Goal: Task Accomplishment & Management: Use online tool/utility

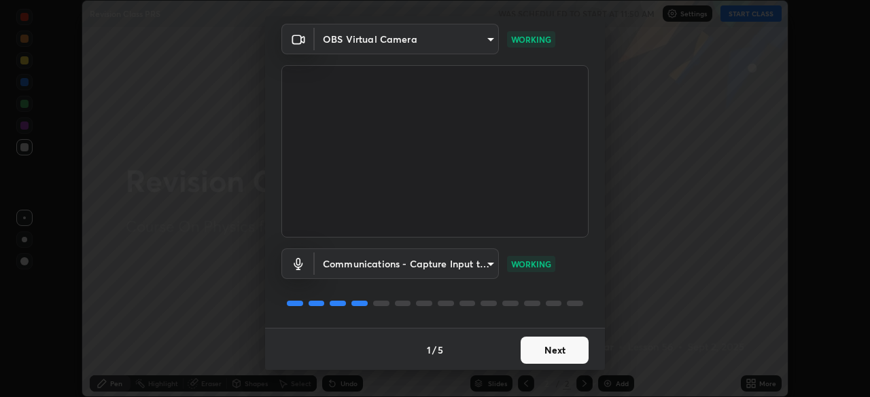
scroll to position [48, 0]
click at [558, 344] on button "Next" at bounding box center [554, 349] width 68 height 27
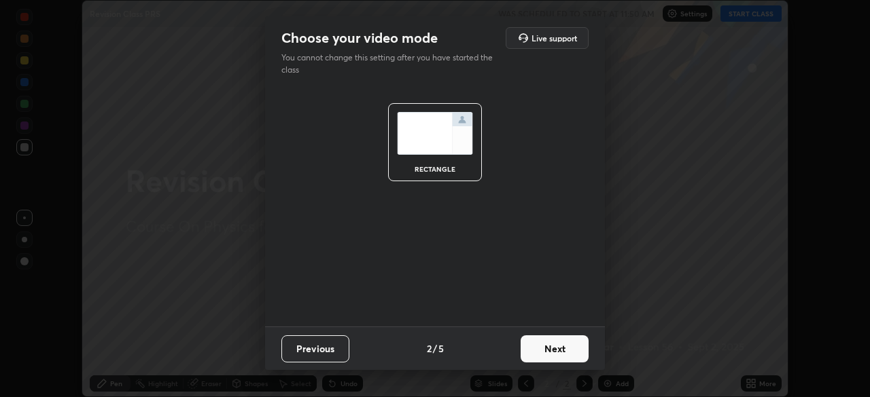
scroll to position [0, 0]
click at [567, 351] on button "Next" at bounding box center [554, 349] width 68 height 27
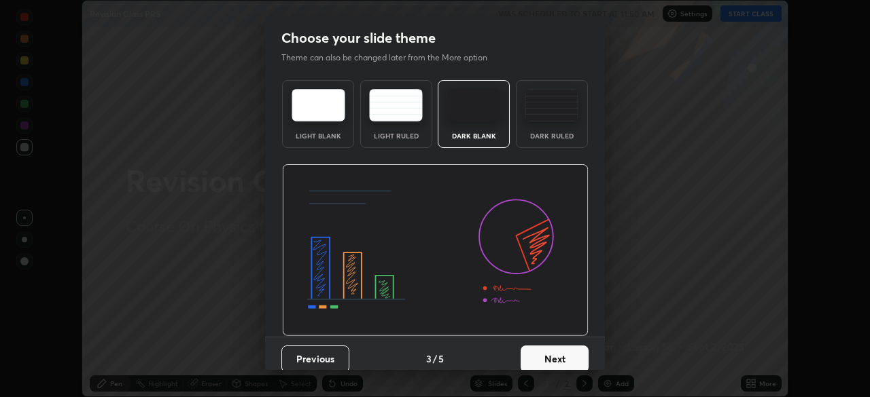
click at [566, 358] on button "Next" at bounding box center [554, 359] width 68 height 27
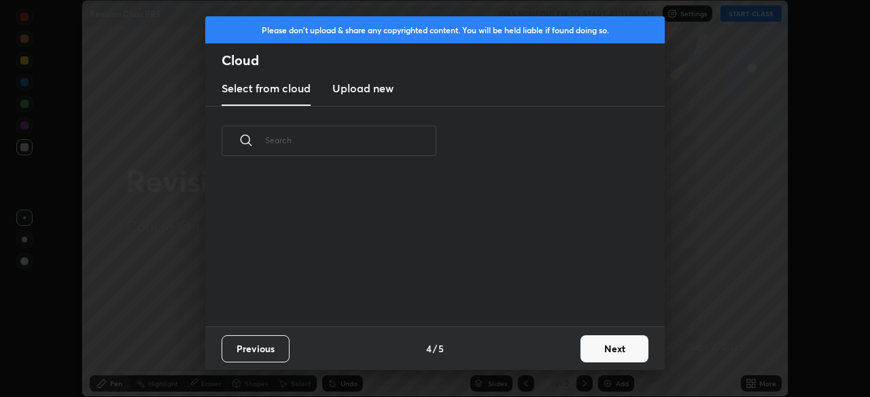
scroll to position [151, 436]
click at [597, 348] on button "Next" at bounding box center [614, 349] width 68 height 27
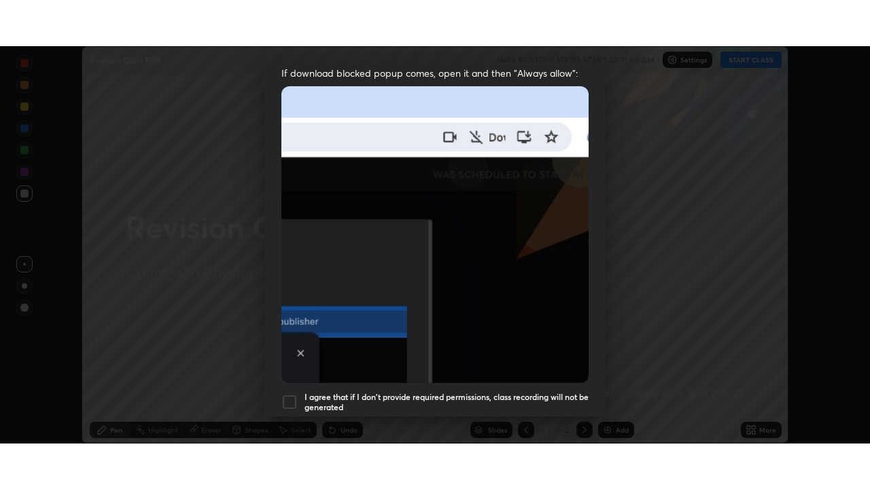
scroll to position [325, 0]
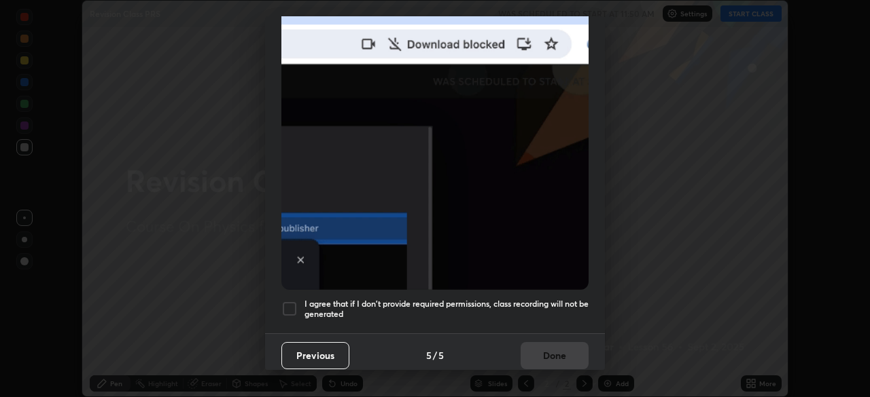
click at [293, 301] on div at bounding box center [289, 309] width 16 height 16
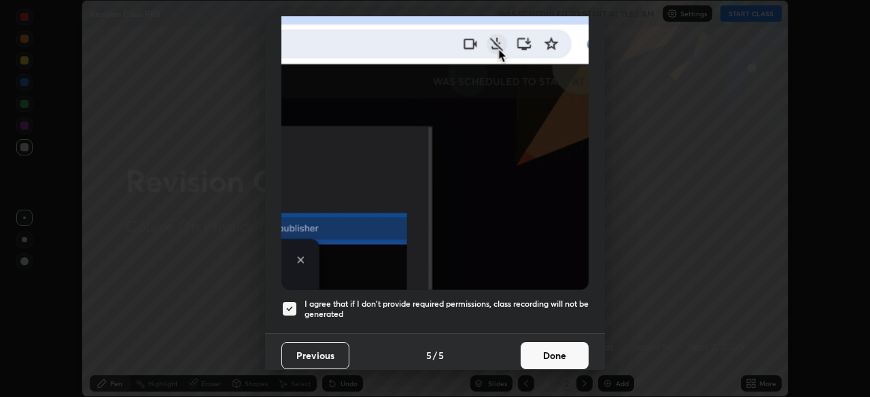
click at [551, 344] on button "Done" at bounding box center [554, 355] width 68 height 27
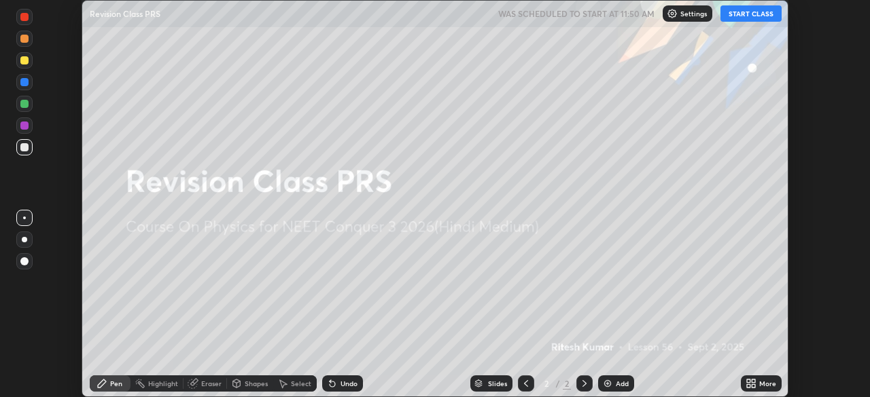
click at [753, 383] on icon at bounding box center [752, 381] width 3 height 3
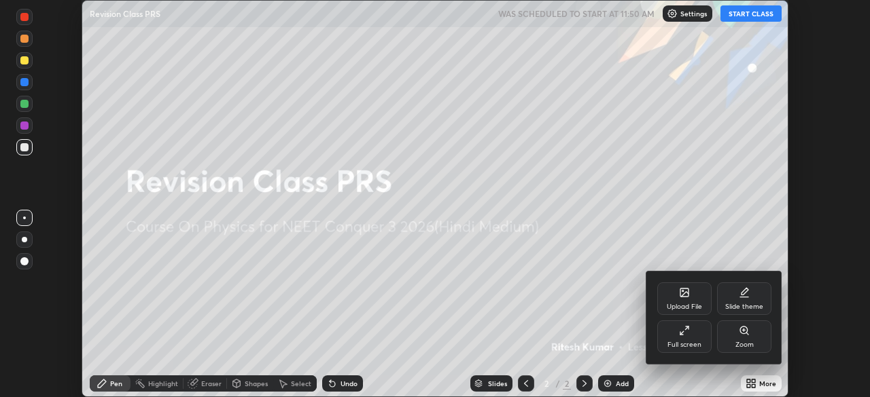
click at [685, 331] on icon at bounding box center [684, 330] width 11 height 11
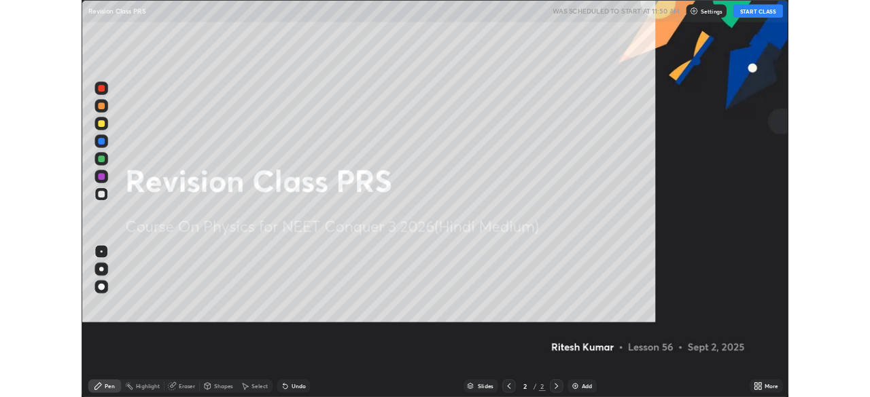
scroll to position [489, 870]
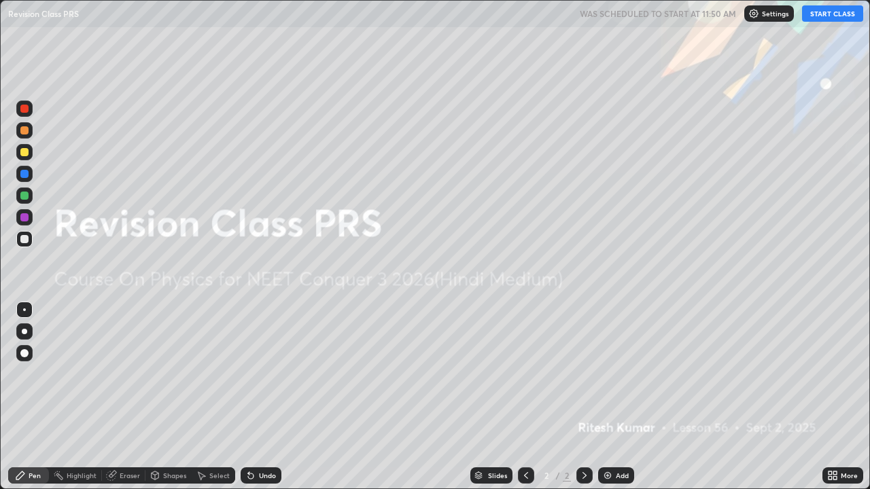
click at [603, 397] on img at bounding box center [607, 475] width 11 height 11
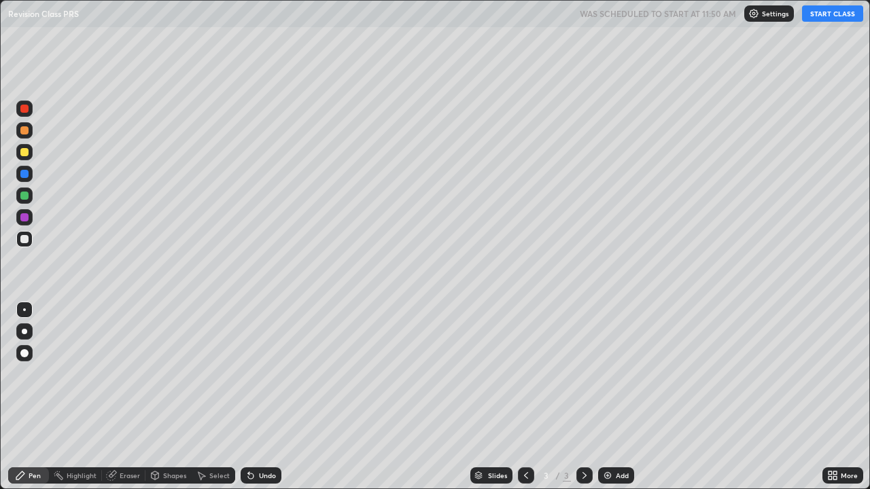
click at [28, 195] on div at bounding box center [24, 196] width 8 height 8
click at [836, 10] on button "START CLASS" at bounding box center [832, 13] width 61 height 16
click at [26, 152] on div at bounding box center [24, 152] width 8 height 8
click at [24, 132] on div at bounding box center [24, 130] width 8 height 8
click at [24, 238] on div at bounding box center [24, 239] width 8 height 8
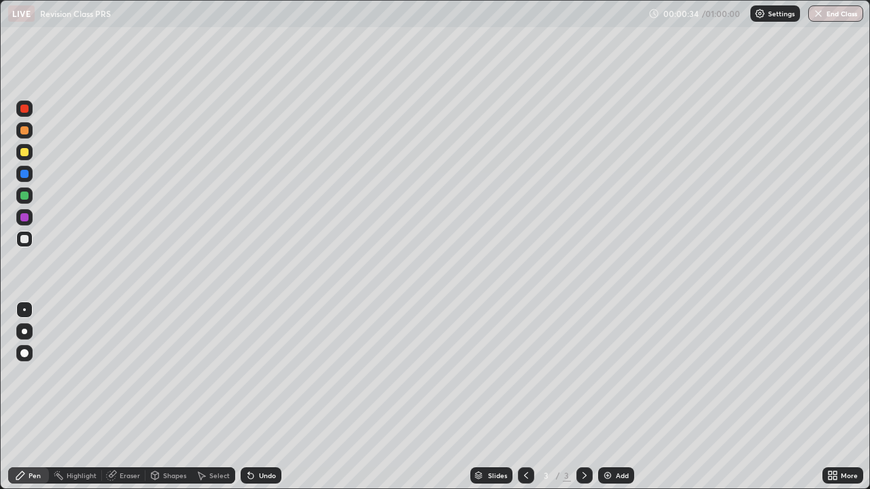
click at [28, 132] on div at bounding box center [24, 130] width 8 height 8
click at [21, 195] on div at bounding box center [24, 196] width 8 height 8
click at [23, 198] on div at bounding box center [24, 196] width 8 height 8
click at [23, 216] on div at bounding box center [24, 217] width 8 height 8
click at [26, 194] on div at bounding box center [24, 196] width 8 height 8
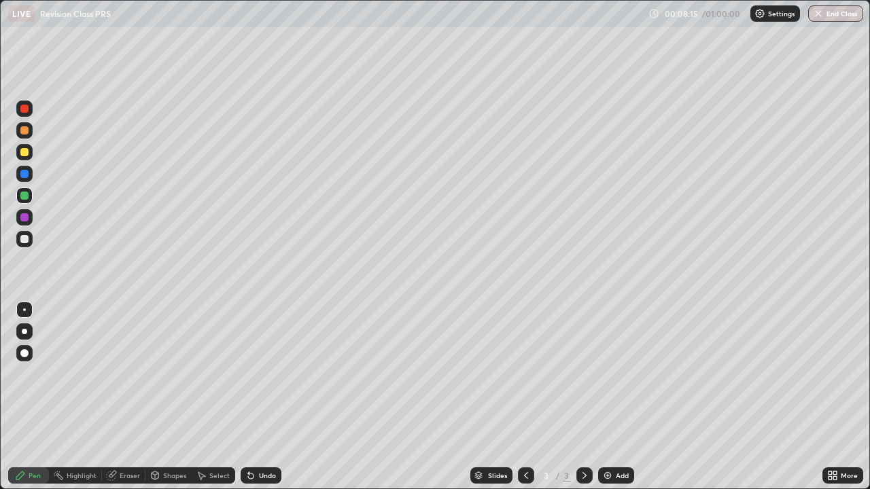
click at [217, 397] on div "Select" at bounding box center [213, 475] width 43 height 16
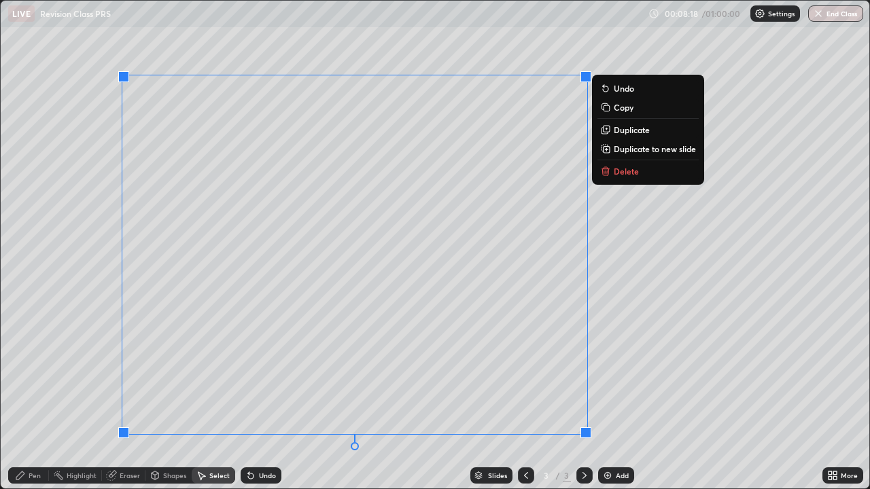
click at [620, 175] on p "Delete" at bounding box center [626, 171] width 25 height 11
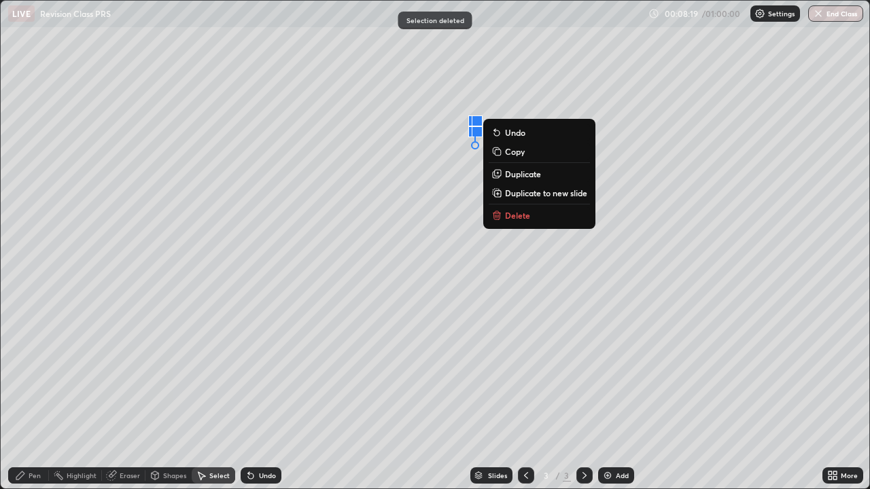
click at [506, 215] on p "Delete" at bounding box center [517, 215] width 25 height 11
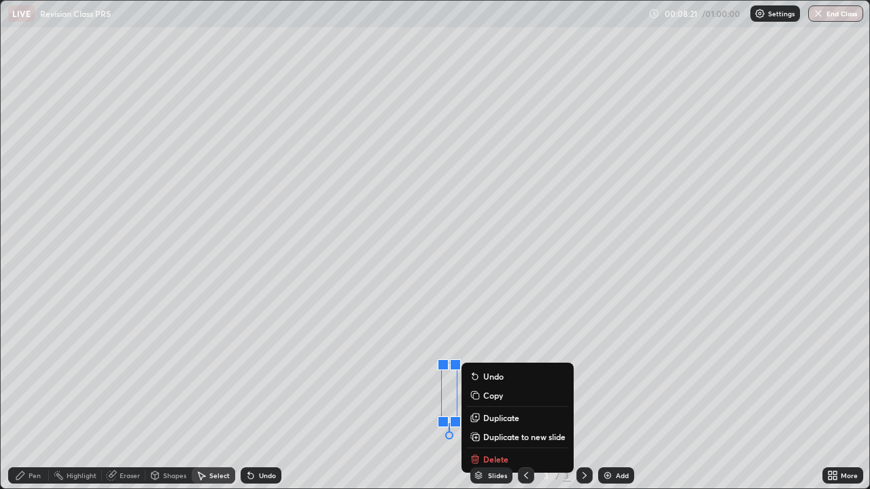
click at [482, 397] on button "Delete" at bounding box center [517, 459] width 101 height 16
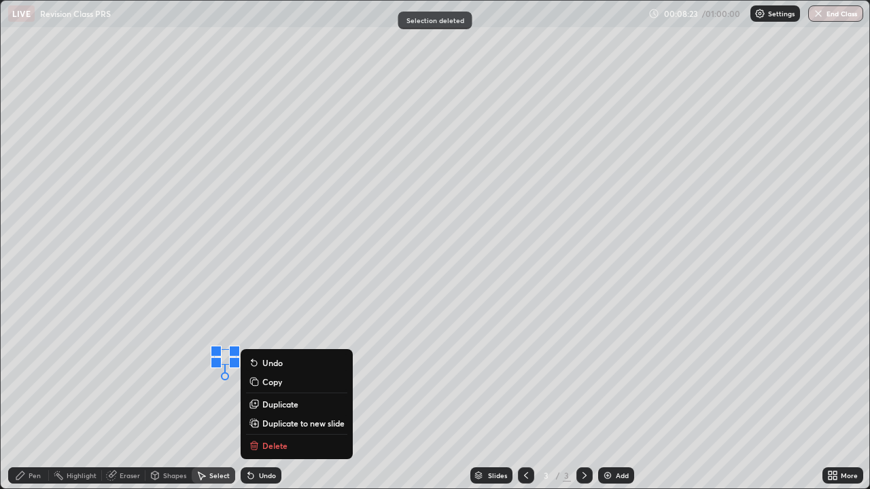
click at [281, 397] on p "Delete" at bounding box center [274, 445] width 25 height 11
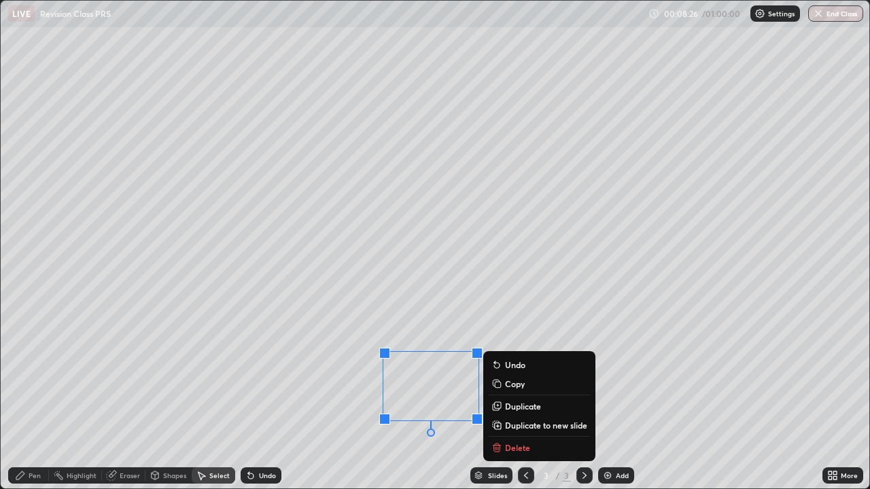
click at [514, 397] on p "Delete" at bounding box center [517, 447] width 25 height 11
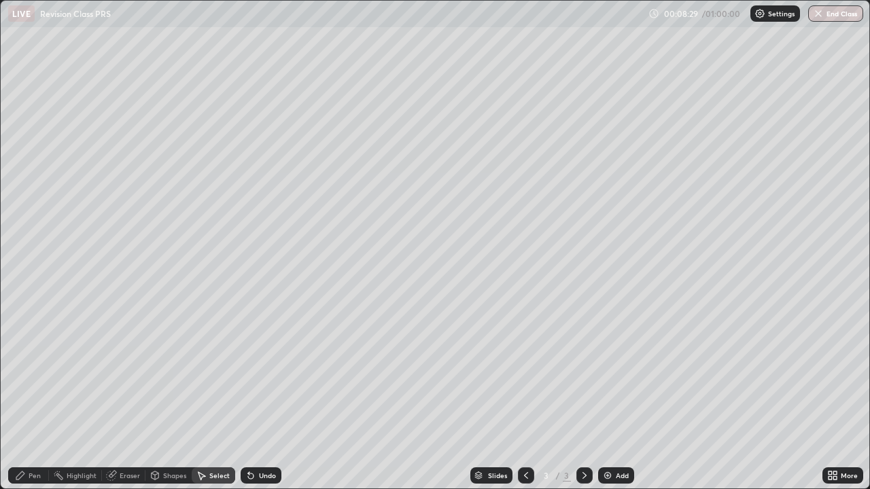
click at [29, 397] on div "Pen" at bounding box center [35, 475] width 12 height 7
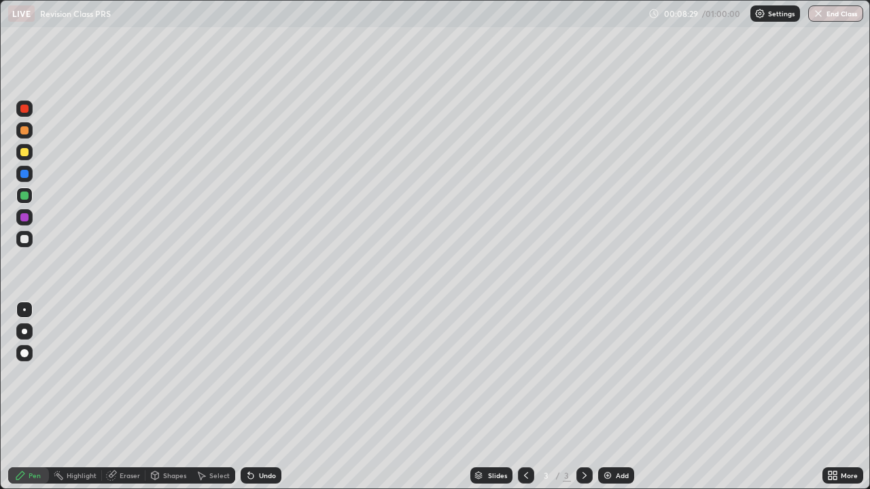
click at [29, 397] on div "Pen" at bounding box center [35, 475] width 12 height 7
click at [25, 241] on div at bounding box center [24, 239] width 8 height 8
click at [26, 217] on div at bounding box center [24, 217] width 8 height 8
click at [24, 194] on div at bounding box center [24, 196] width 8 height 8
click at [607, 397] on img at bounding box center [607, 475] width 11 height 11
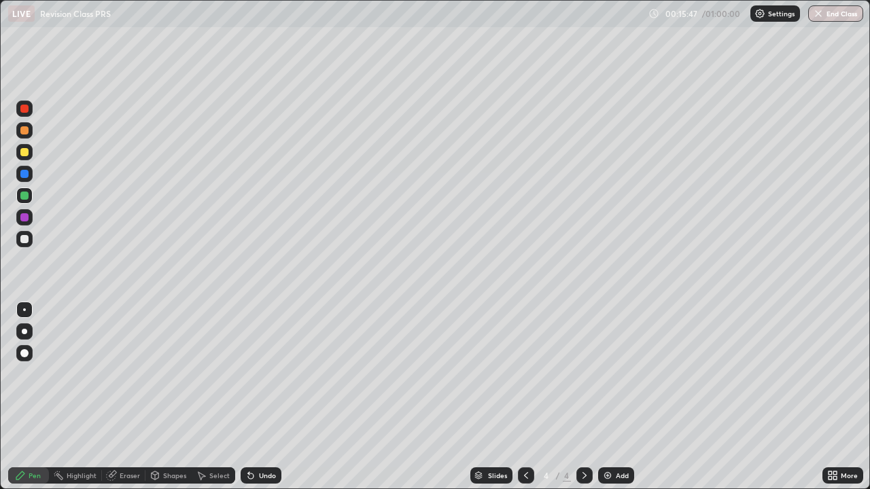
click at [28, 150] on div at bounding box center [24, 152] width 8 height 8
click at [25, 179] on div at bounding box center [24, 174] width 16 height 16
click at [24, 135] on div at bounding box center [24, 130] width 16 height 16
click at [27, 216] on div at bounding box center [24, 217] width 8 height 8
click at [23, 132] on div at bounding box center [24, 130] width 8 height 8
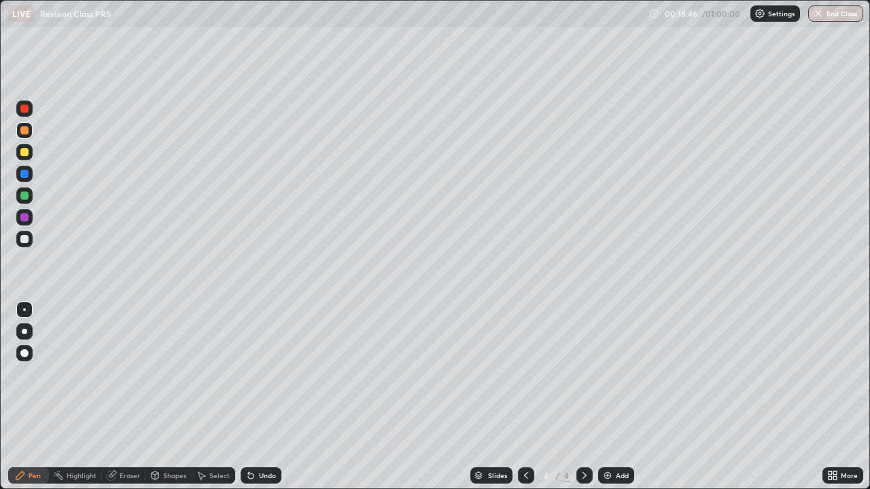
click at [24, 240] on div at bounding box center [24, 239] width 8 height 8
click at [25, 192] on div at bounding box center [24, 196] width 8 height 8
click at [605, 397] on img at bounding box center [607, 475] width 11 height 11
click at [26, 160] on div at bounding box center [24, 152] width 16 height 16
click at [25, 152] on div at bounding box center [24, 152] width 8 height 8
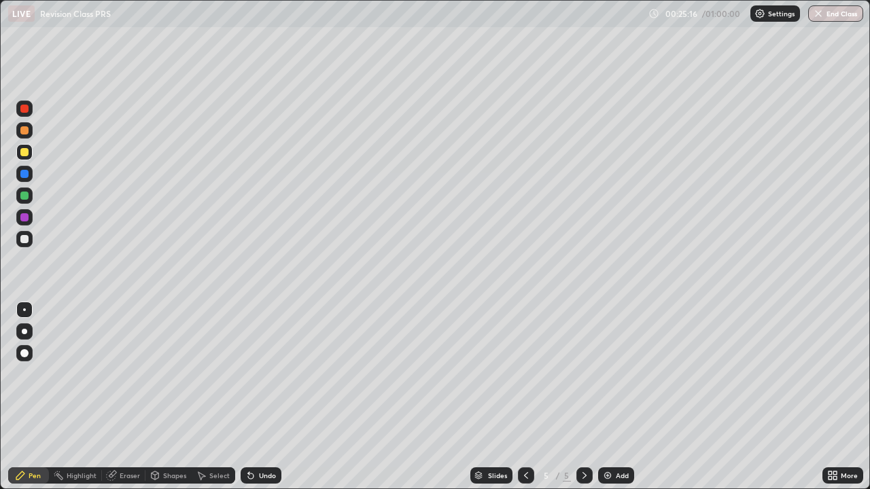
click at [24, 112] on div at bounding box center [24, 109] width 8 height 8
click at [24, 196] on div at bounding box center [24, 196] width 8 height 8
click at [604, 397] on img at bounding box center [607, 475] width 11 height 11
click at [21, 134] on div at bounding box center [24, 130] width 16 height 16
click at [23, 153] on div at bounding box center [24, 152] width 8 height 8
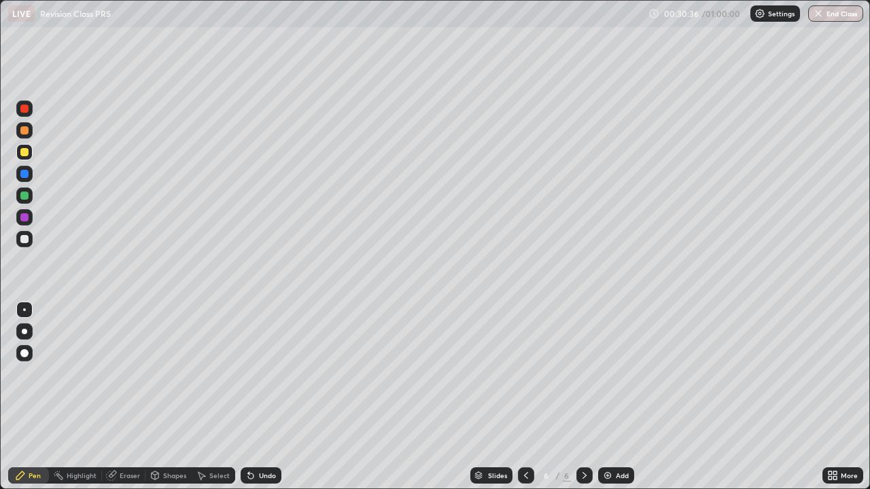
click at [24, 220] on div at bounding box center [24, 217] width 8 height 8
click at [22, 192] on div at bounding box center [24, 196] width 8 height 8
click at [603, 397] on img at bounding box center [607, 475] width 11 height 11
click at [31, 241] on div at bounding box center [24, 239] width 16 height 16
click at [32, 132] on div at bounding box center [24, 130] width 16 height 16
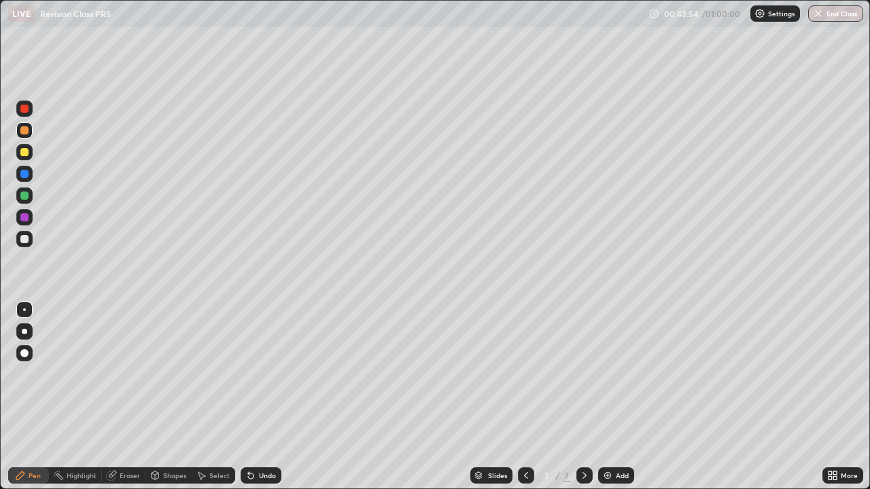
click at [830, 397] on icon at bounding box center [829, 473] width 3 height 3
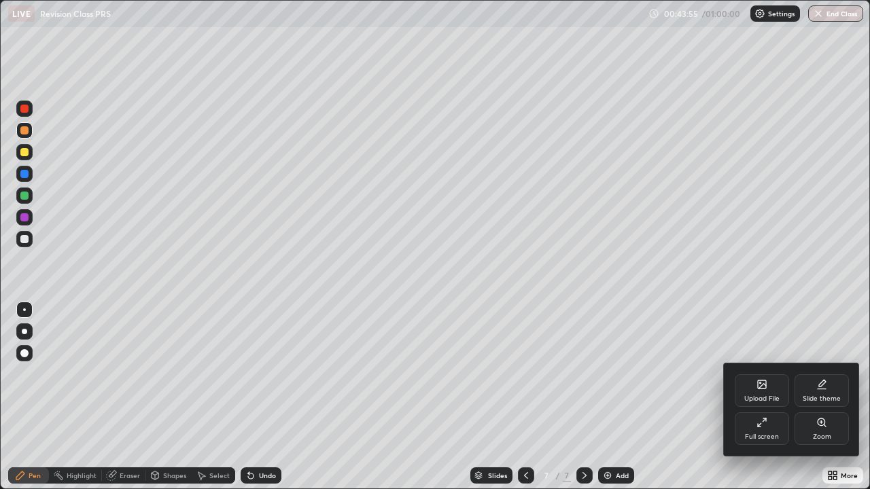
click at [766, 397] on icon at bounding box center [761, 422] width 11 height 11
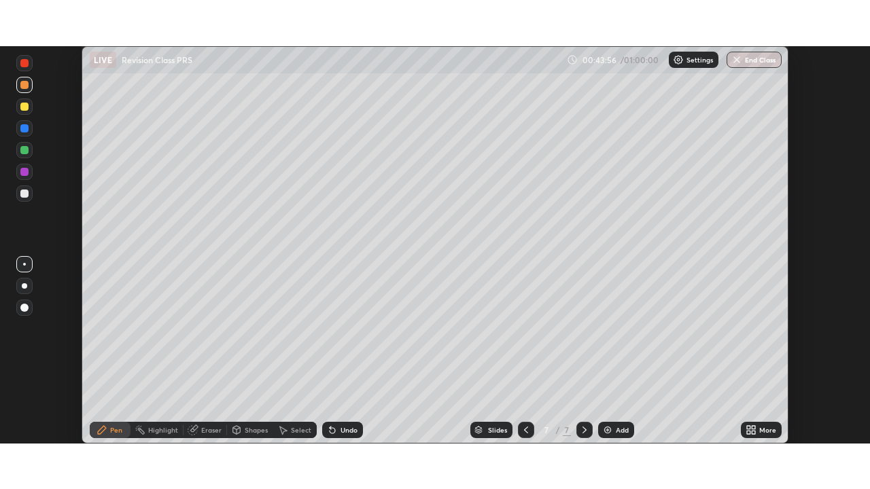
scroll to position [67546, 67073]
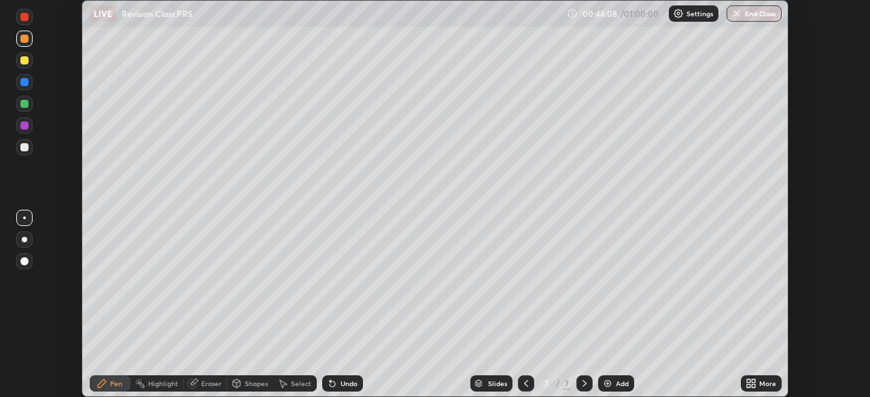
click at [749, 385] on icon at bounding box center [748, 386] width 3 height 3
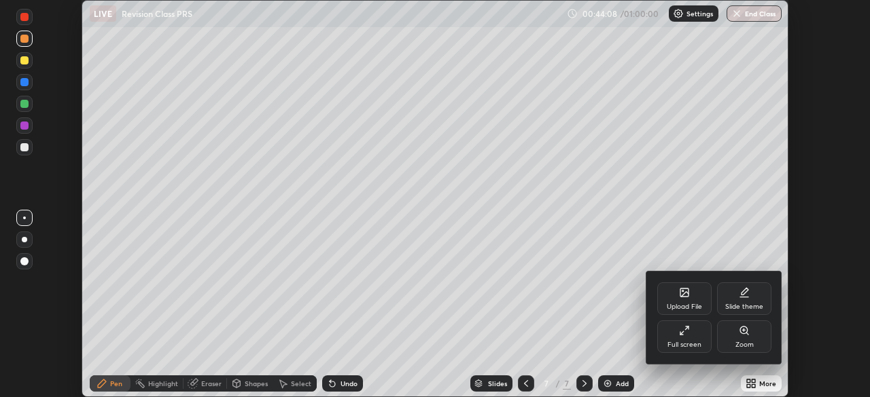
click at [690, 333] on div "Full screen" at bounding box center [684, 337] width 54 height 33
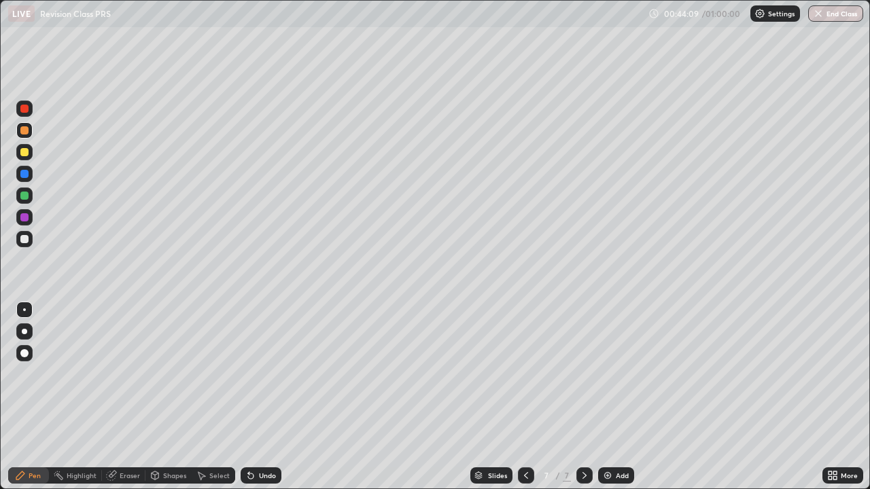
scroll to position [489, 870]
click at [25, 216] on div at bounding box center [24, 217] width 8 height 8
click at [24, 148] on div at bounding box center [24, 152] width 8 height 8
click at [604, 397] on img at bounding box center [607, 475] width 11 height 11
click at [19, 196] on div at bounding box center [24, 196] width 16 height 16
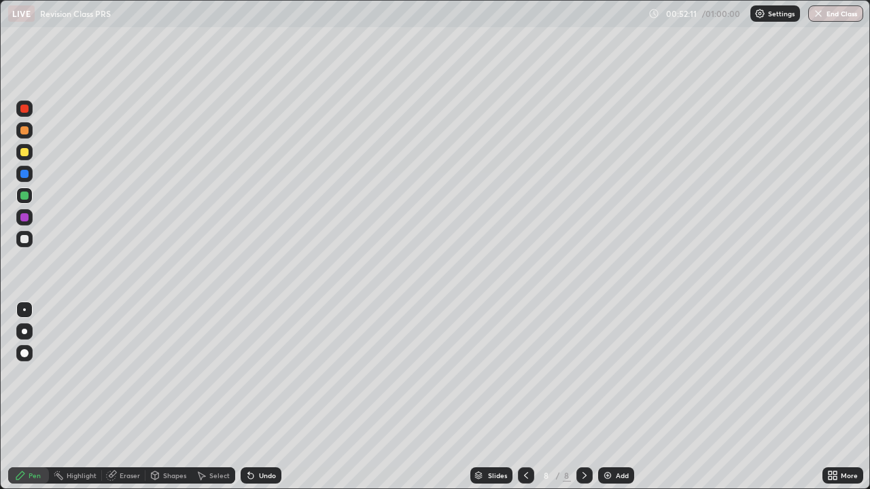
click at [31, 239] on div at bounding box center [24, 239] width 16 height 16
click at [22, 124] on div at bounding box center [24, 130] width 16 height 16
click at [26, 123] on div at bounding box center [24, 130] width 16 height 16
click at [0, 67] on div "Setting up your live class" at bounding box center [435, 244] width 870 height 489
click at [23, 202] on div at bounding box center [24, 196] width 16 height 16
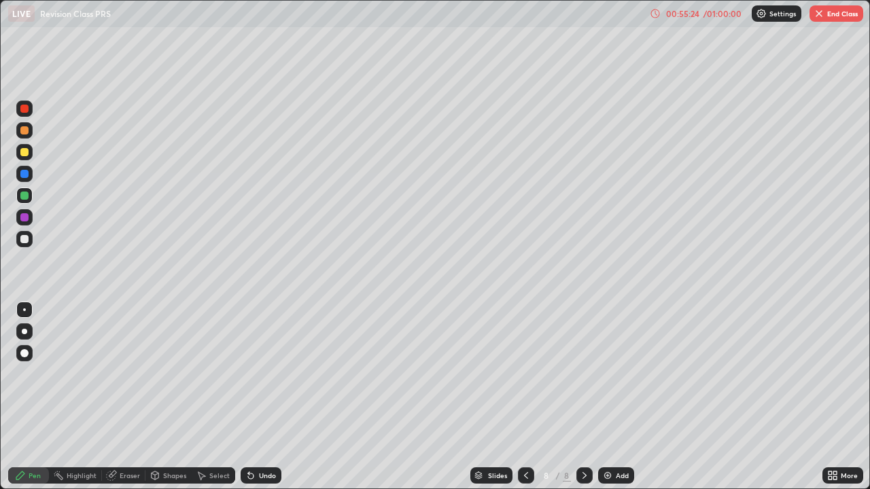
click at [832, 10] on button "End Class" at bounding box center [836, 13] width 54 height 16
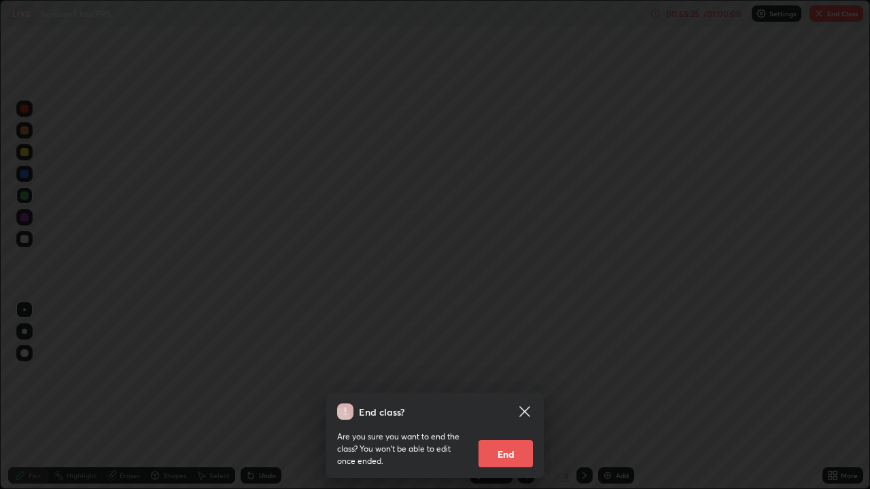
click at [507, 397] on button "End" at bounding box center [505, 453] width 54 height 27
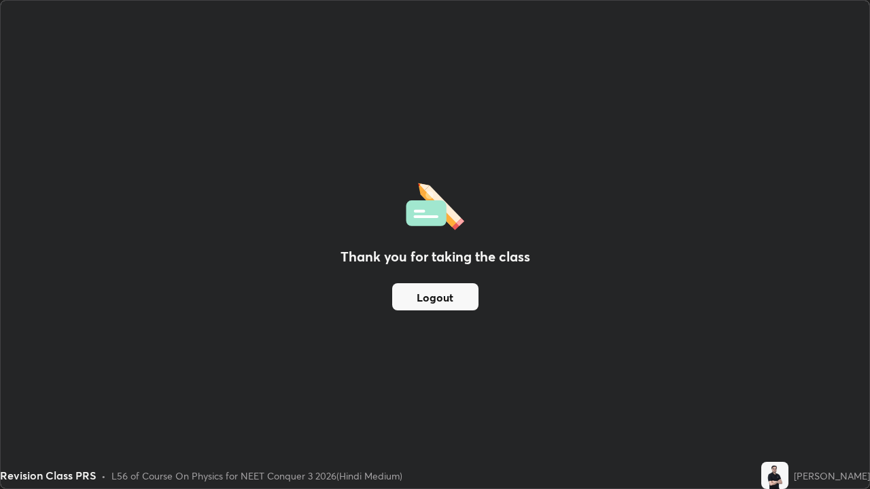
click at [432, 292] on button "Logout" at bounding box center [435, 296] width 86 height 27
